Goal: Check status: Check status

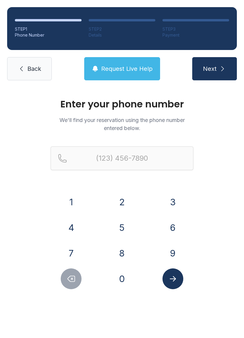
click at [124, 252] on button "8" at bounding box center [122, 253] width 21 height 21
click at [78, 229] on button "4" at bounding box center [71, 227] width 21 height 21
click at [166, 196] on button "3" at bounding box center [172, 202] width 21 height 21
click at [117, 249] on button "8" at bounding box center [122, 253] width 21 height 21
click at [72, 258] on button "7" at bounding box center [71, 253] width 21 height 21
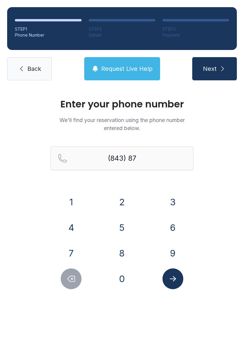
click at [77, 255] on button "7" at bounding box center [71, 253] width 21 height 21
click at [171, 202] on button "3" at bounding box center [172, 202] width 21 height 21
click at [75, 200] on button "1" at bounding box center [71, 202] width 21 height 21
click at [69, 200] on button "1" at bounding box center [71, 202] width 21 height 21
click at [173, 203] on button "3" at bounding box center [172, 202] width 21 height 21
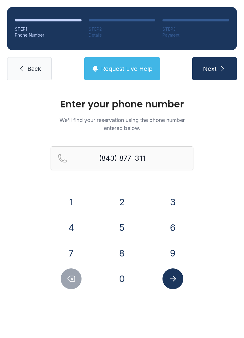
type input "[PHONE_NUMBER]"
click at [172, 278] on icon "Submit lookup form" at bounding box center [172, 278] width 9 height 9
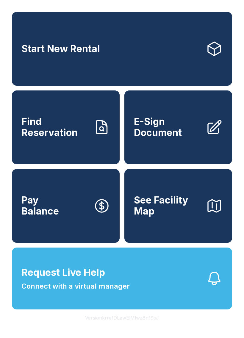
click at [90, 292] on span "Connect with a virtual manager" at bounding box center [75, 286] width 108 height 11
